Goal: Find specific page/section

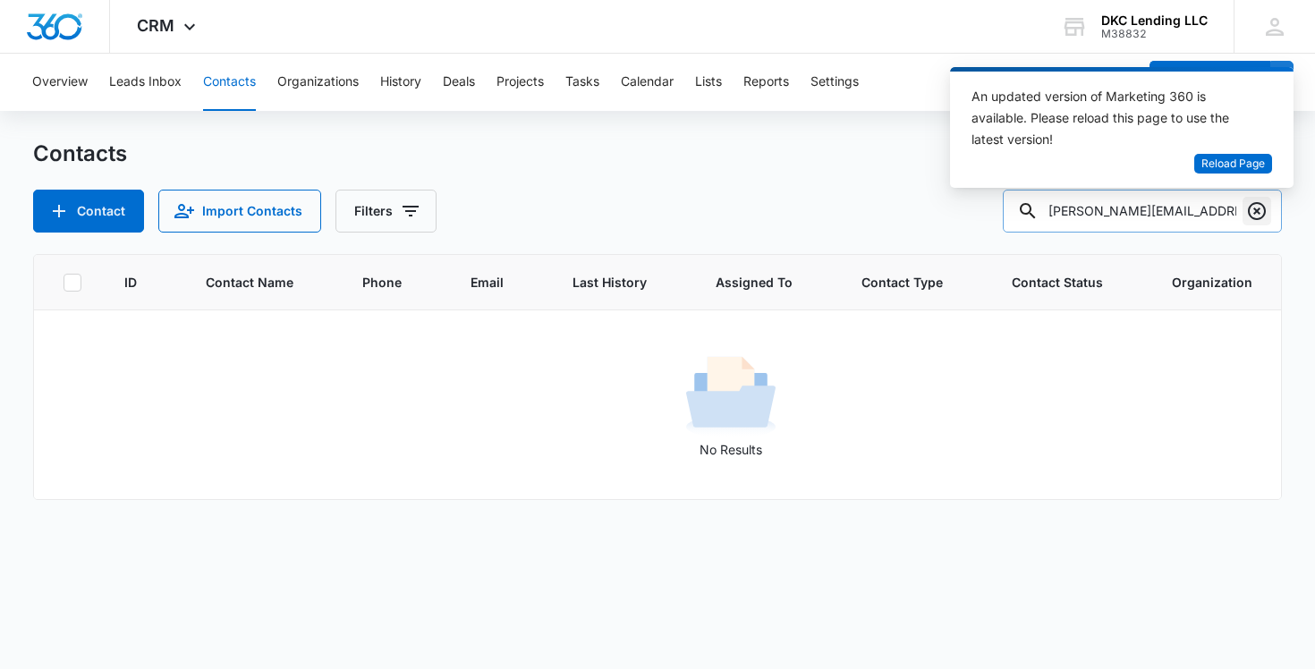
click at [1256, 216] on icon "Clear" at bounding box center [1256, 210] width 21 height 21
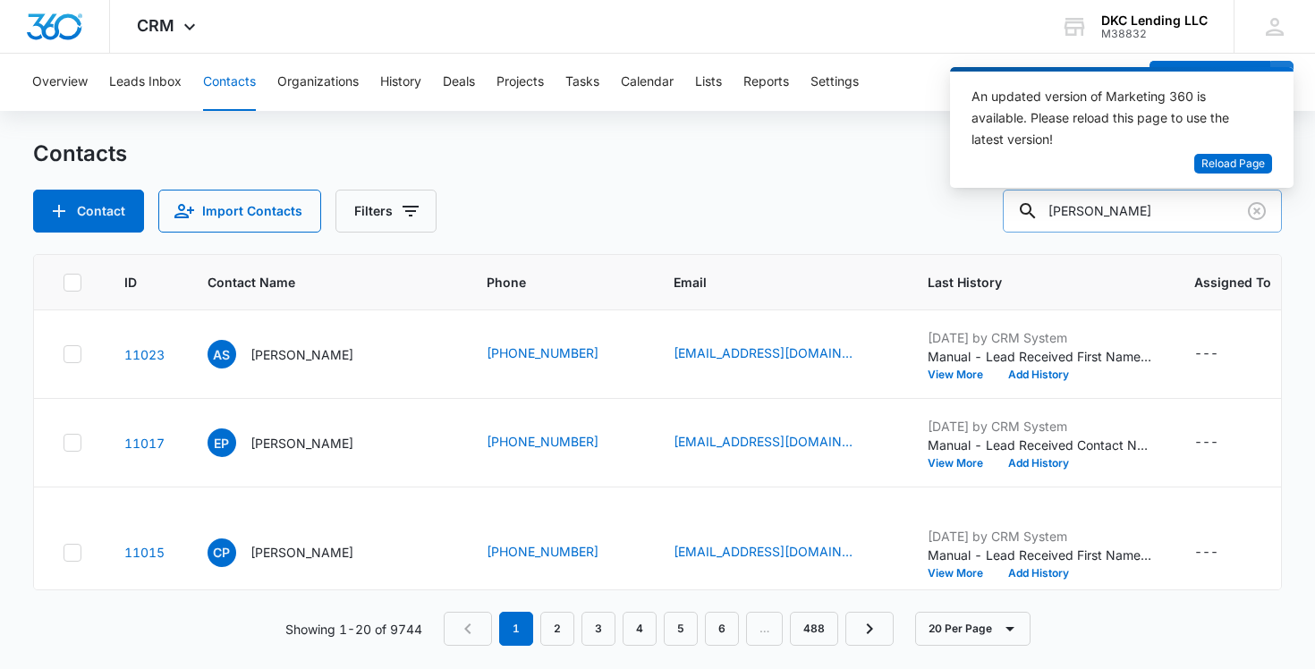
click at [1182, 205] on input "[PERSON_NAME]" at bounding box center [1142, 211] width 279 height 43
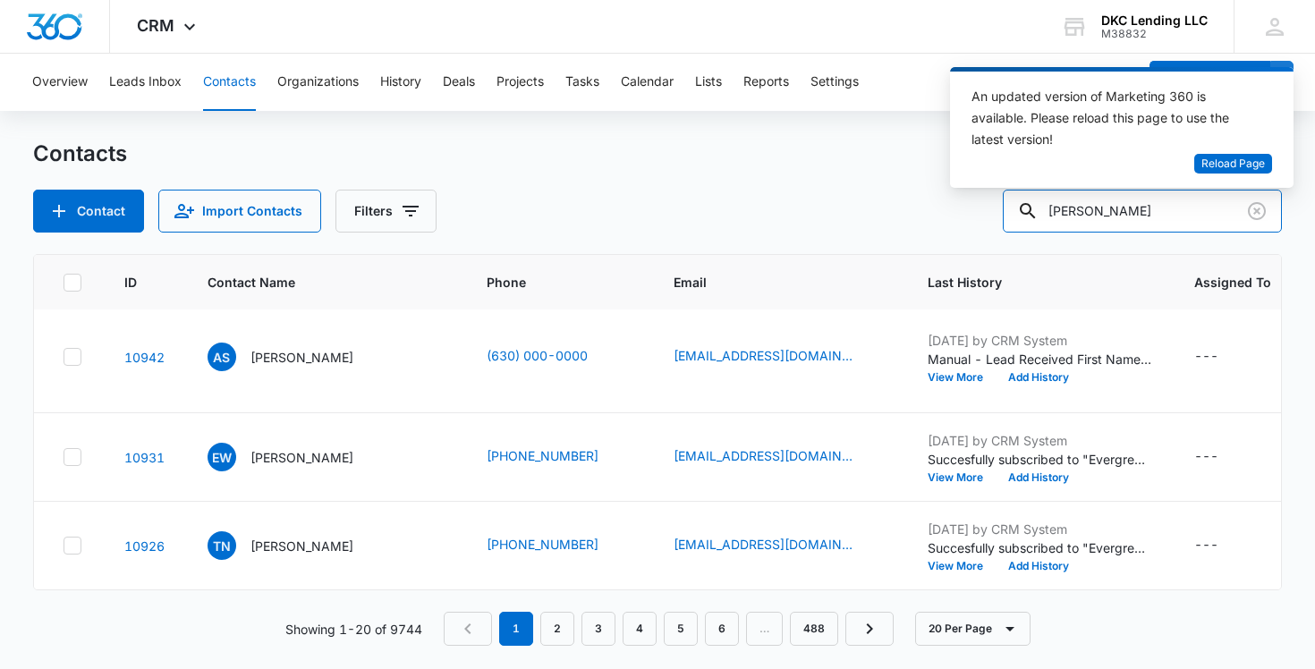
scroll to position [1859, 0]
click at [1174, 209] on input "[PERSON_NAME]" at bounding box center [1142, 211] width 279 height 43
paste input "[PERSON_NAME]"
type input "[PERSON_NAME]"
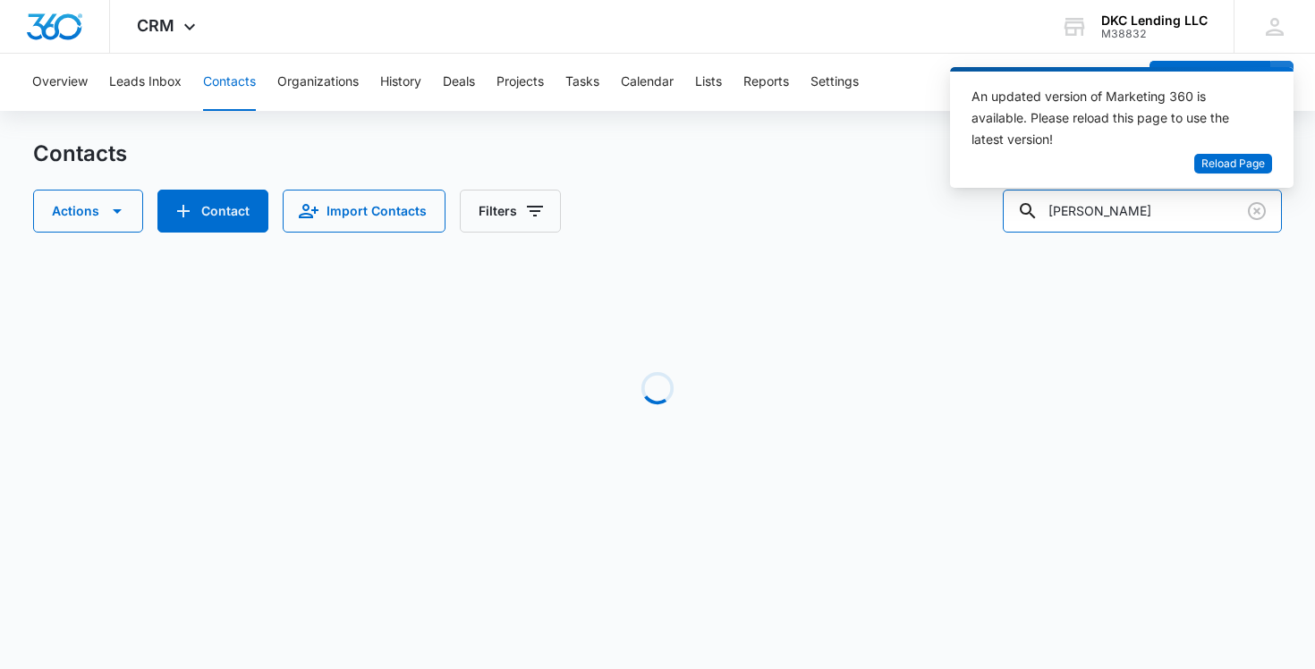
scroll to position [0, 0]
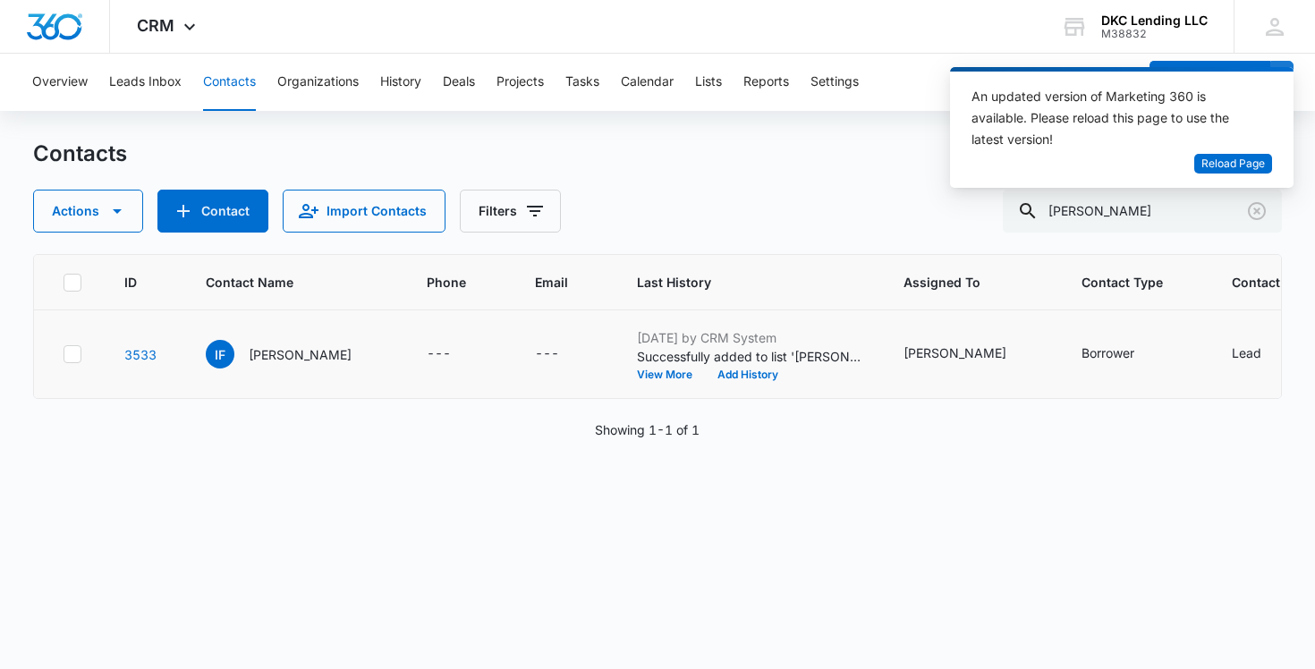
click at [373, 352] on td "IF [PERSON_NAME]" at bounding box center [294, 354] width 221 height 89
click at [487, 359] on td "---" at bounding box center [459, 354] width 108 height 89
click at [1253, 207] on icon "Clear" at bounding box center [1256, 210] width 21 height 21
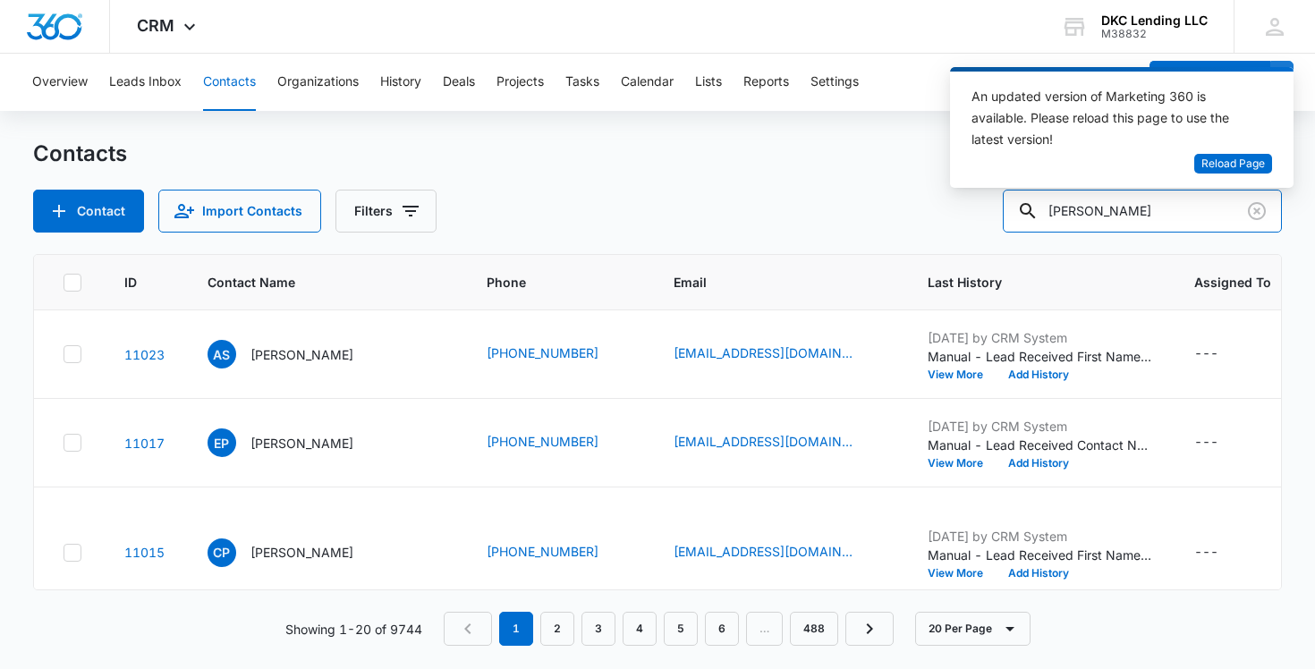
paste input "Gonzalez"
type input "[PERSON_NAME]"
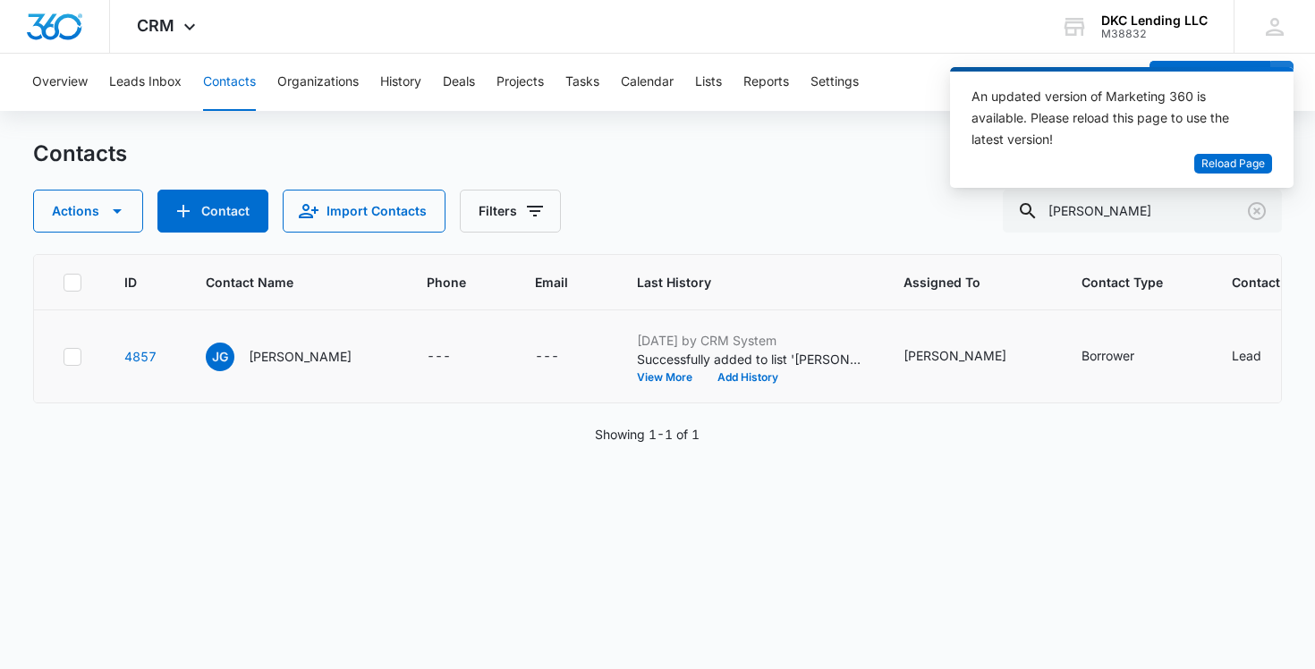
click at [478, 361] on div "---" at bounding box center [459, 356] width 65 height 21
click at [307, 366] on p "[PERSON_NAME]" at bounding box center [300, 356] width 103 height 19
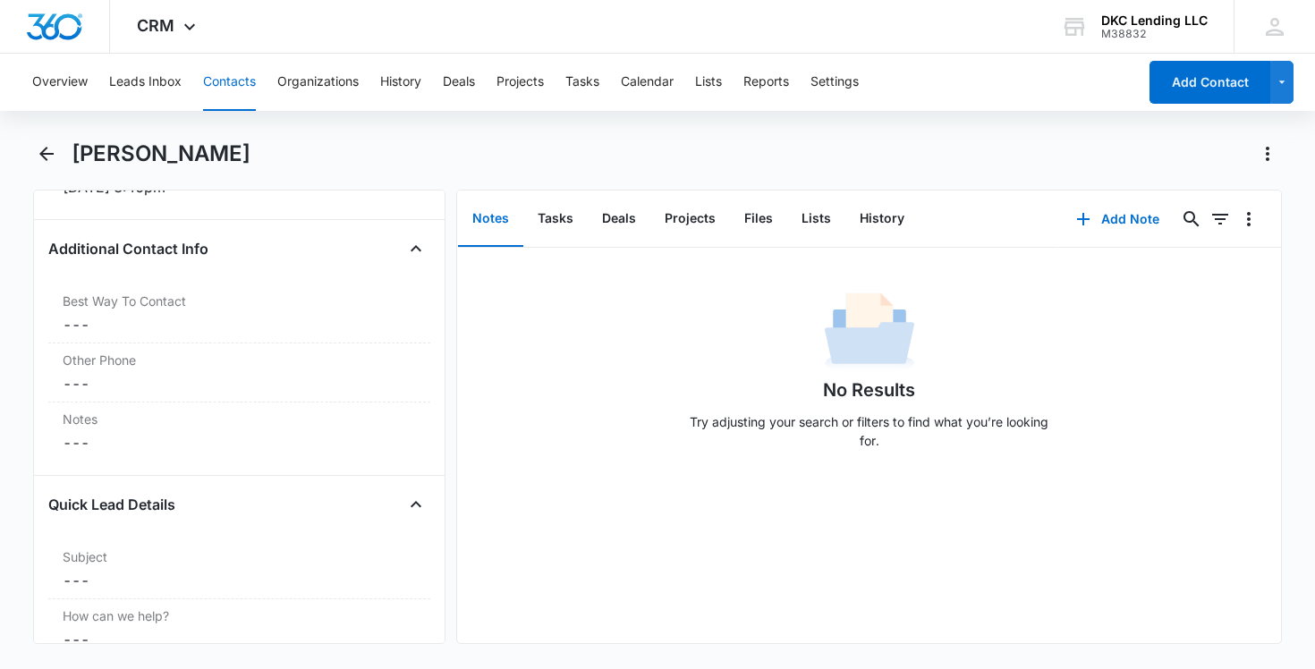
scroll to position [1315, 0]
click at [557, 215] on button "Tasks" at bounding box center [555, 218] width 64 height 55
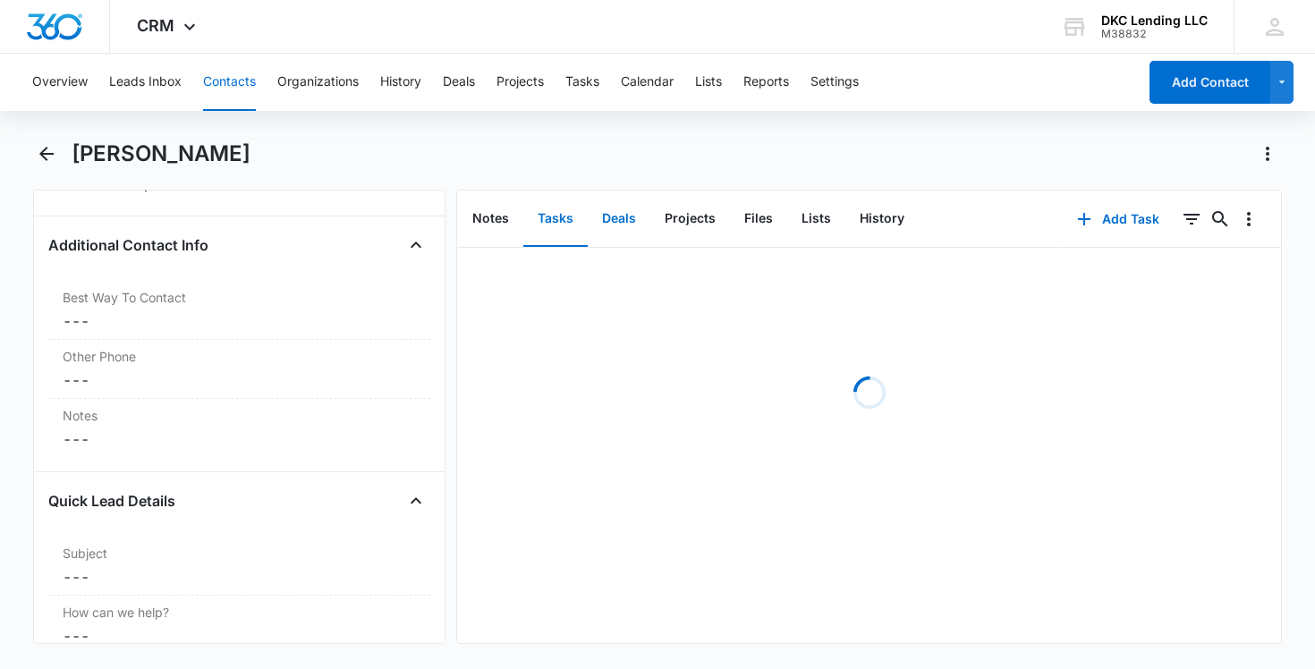
click at [607, 210] on button "Deals" at bounding box center [619, 218] width 63 height 55
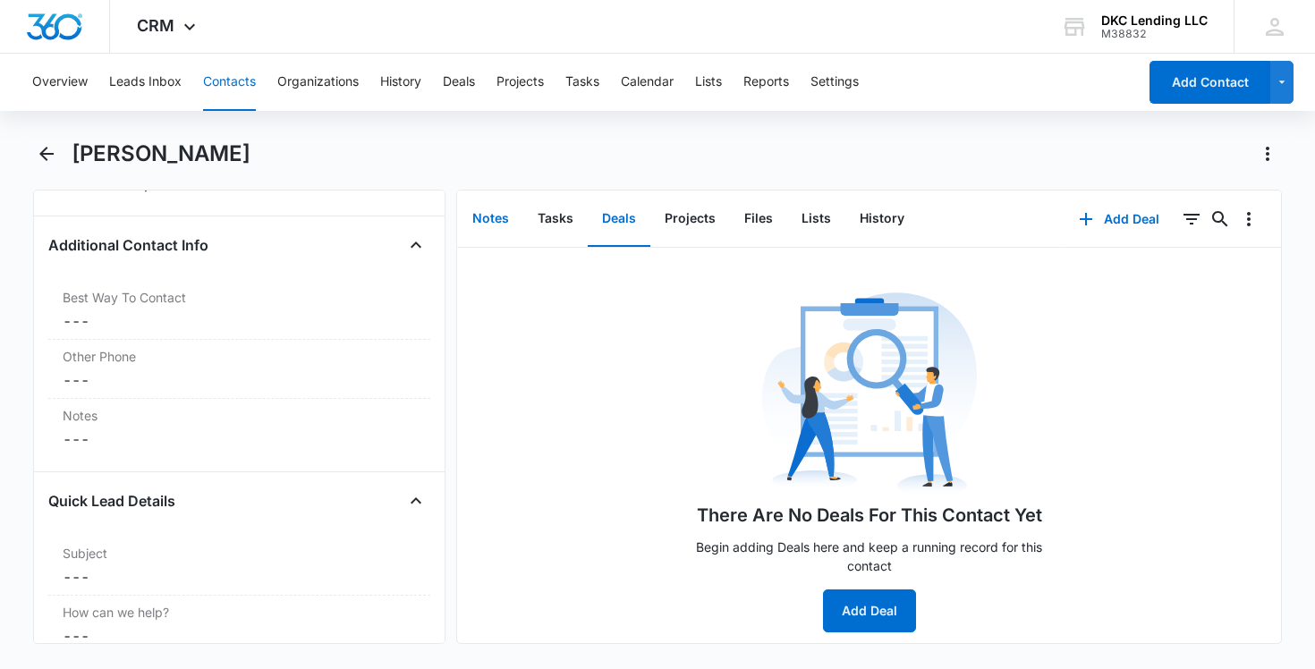
click at [497, 226] on button "Notes" at bounding box center [490, 218] width 65 height 55
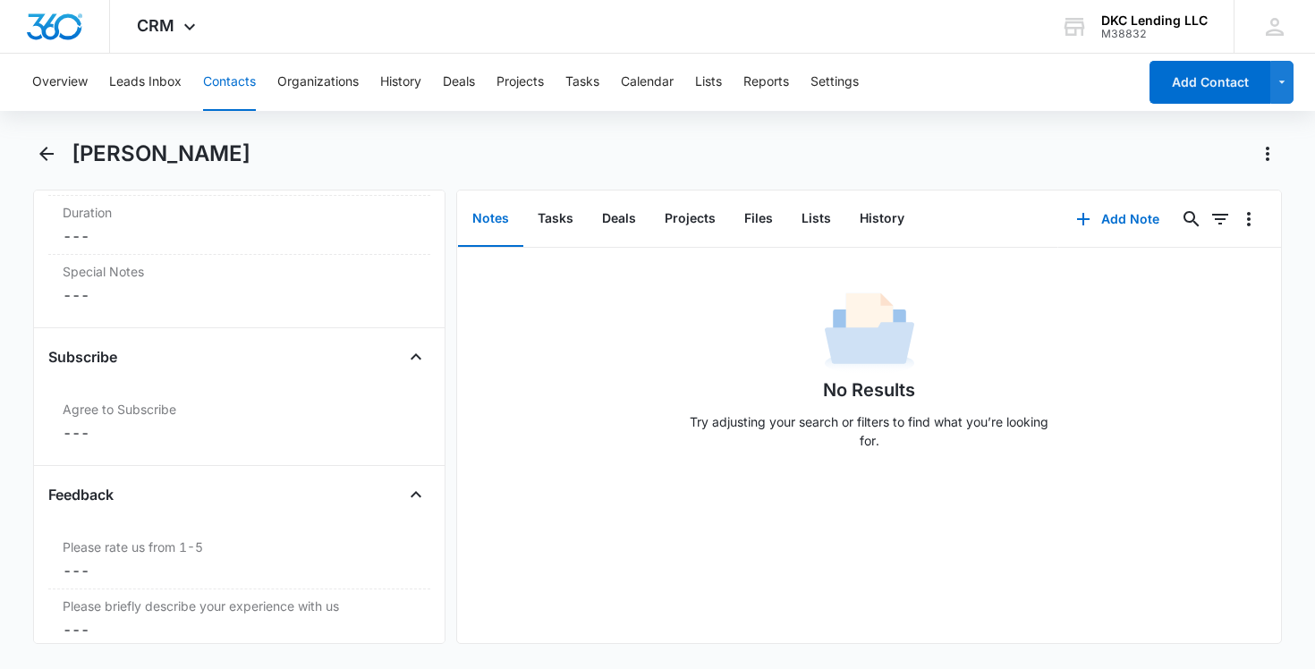
scroll to position [1886, 0]
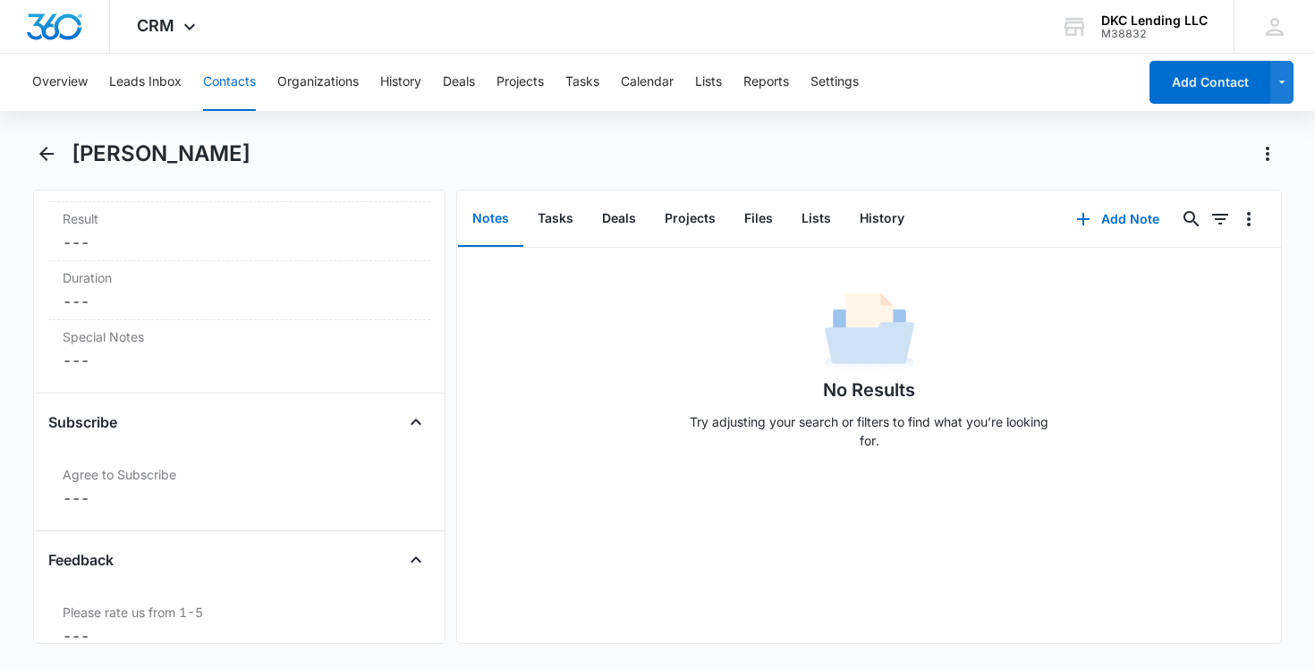
click at [253, 79] on button "Contacts" at bounding box center [229, 82] width 53 height 57
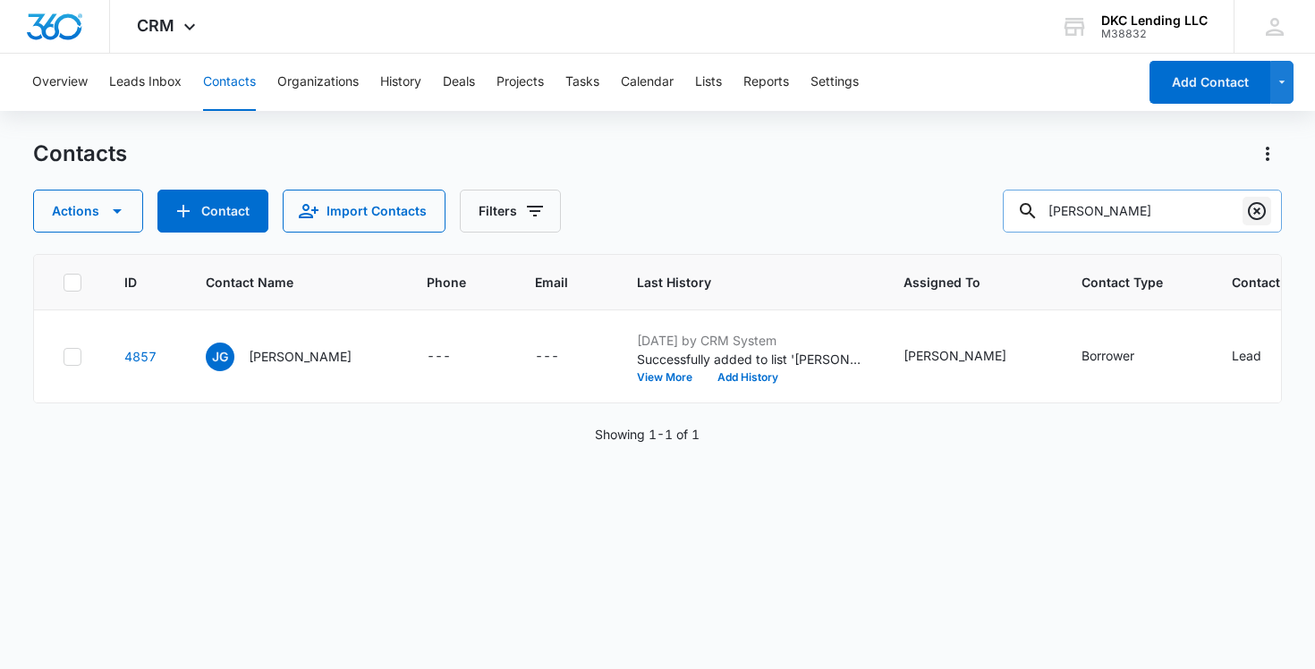
click at [1254, 213] on icon "Clear" at bounding box center [1257, 211] width 18 height 18
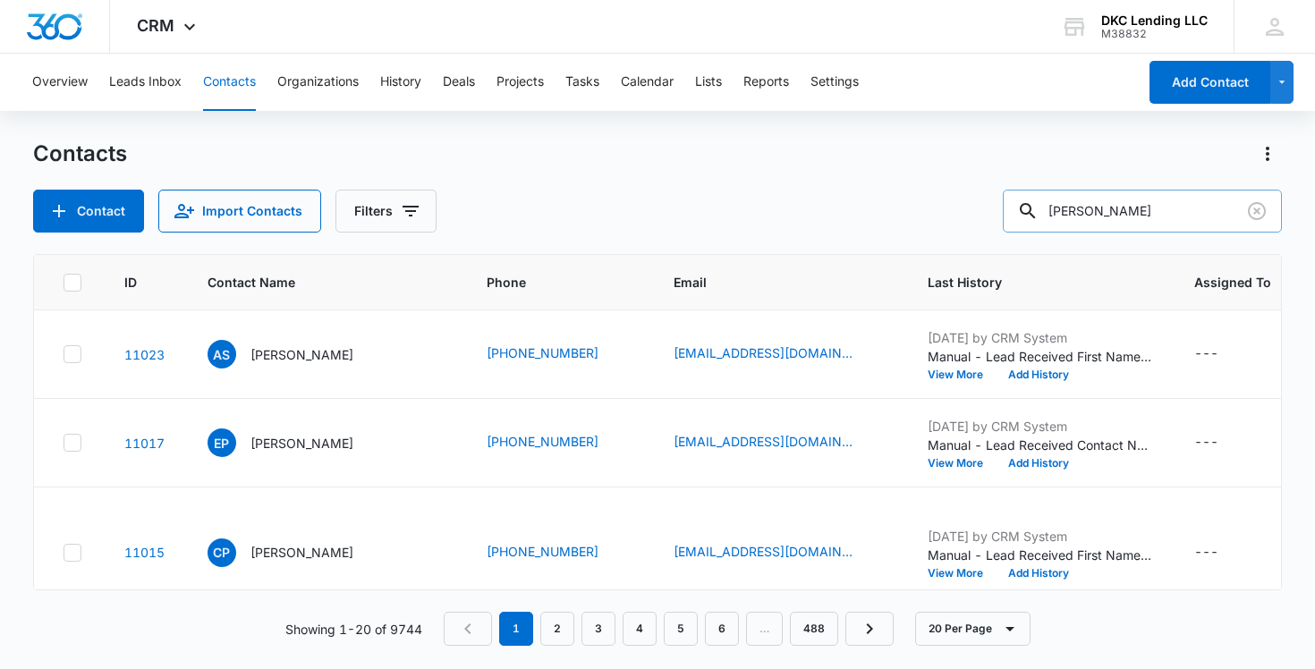
type input "[PERSON_NAME]"
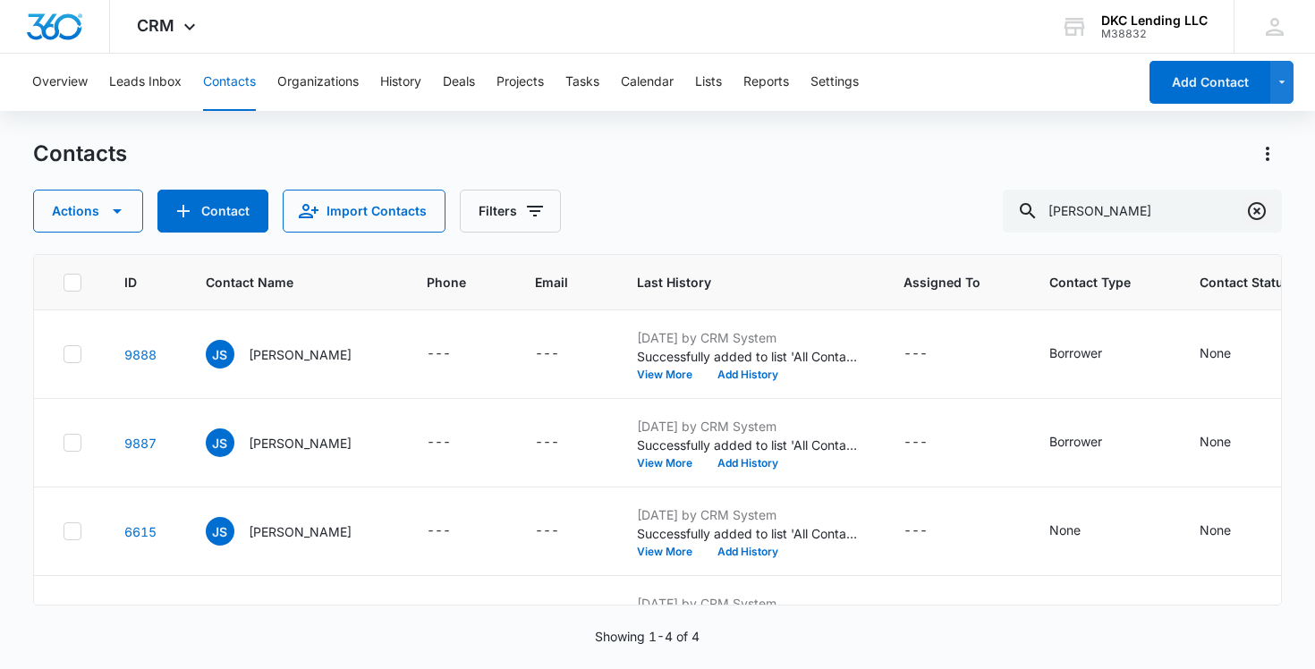
click at [1258, 206] on icon "Clear" at bounding box center [1256, 210] width 21 height 21
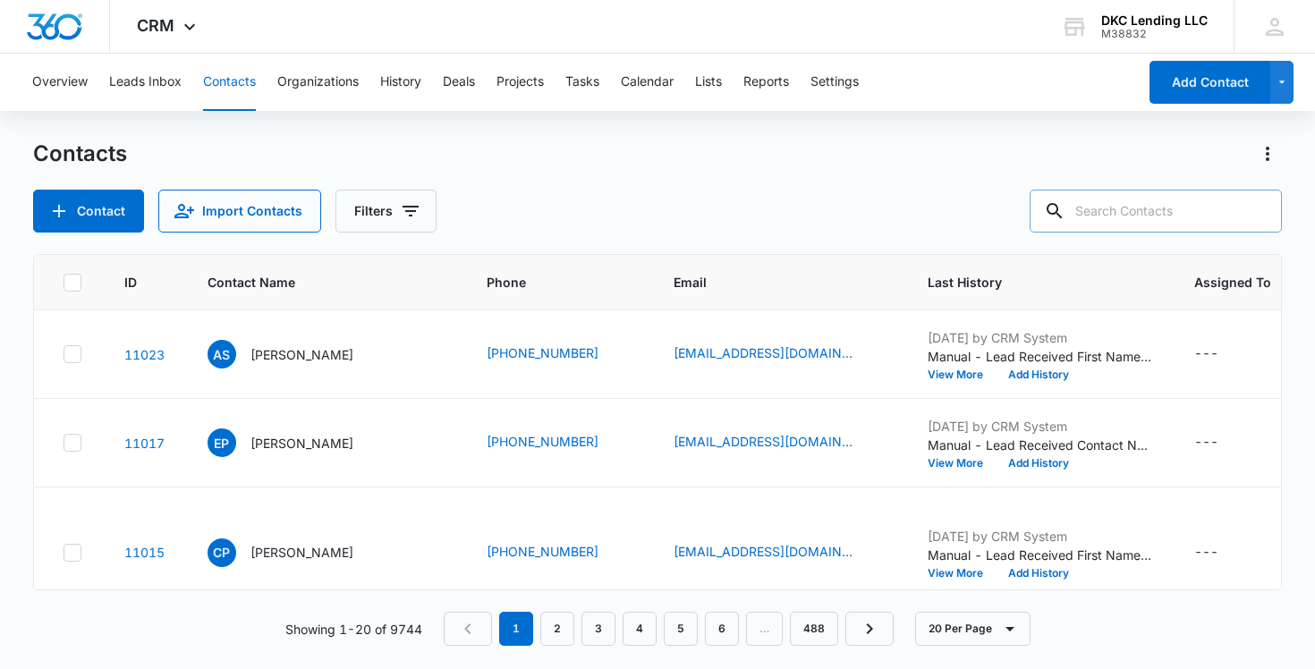
click at [1137, 211] on input "text" at bounding box center [1156, 211] width 252 height 43
type input "[PERSON_NAME]"
